Goal: Information Seeking & Learning: Learn about a topic

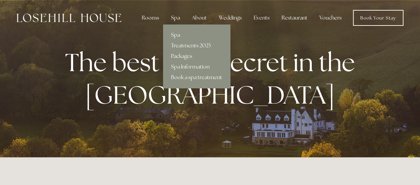
click at [172, 17] on div "Spa" at bounding box center [176, 17] width 20 height 13
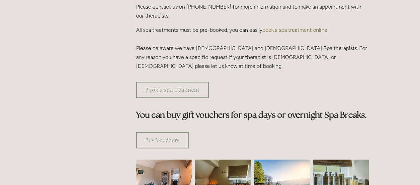
scroll to position [100, 0]
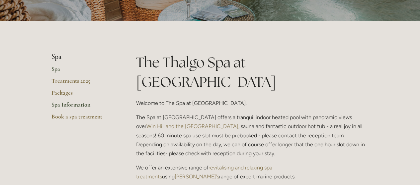
click at [74, 102] on link "Spa Information" at bounding box center [82, 107] width 63 height 12
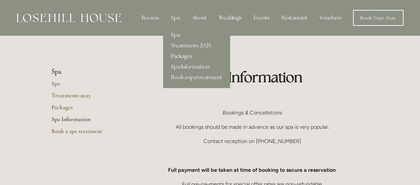
click at [181, 34] on link "Spa" at bounding box center [196, 35] width 67 height 11
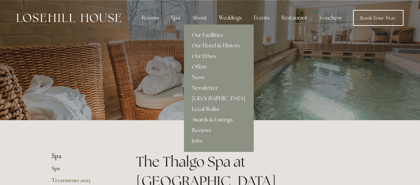
click at [204, 33] on link "Our Facilities" at bounding box center [218, 35] width 69 height 11
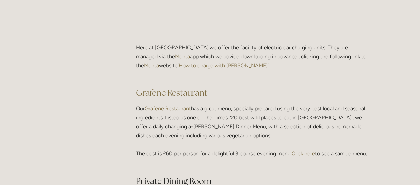
scroll to position [830, 0]
